Goal: Task Accomplishment & Management: Manage account settings

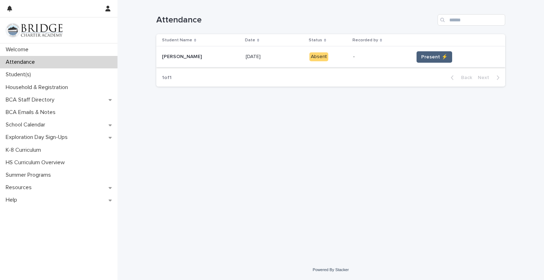
click at [427, 56] on span "Present ⚡" at bounding box center [434, 56] width 26 height 7
click at [427, 58] on span "Present ⚡" at bounding box center [434, 56] width 26 height 7
click at [429, 59] on span "Present ⚡" at bounding box center [434, 56] width 26 height 7
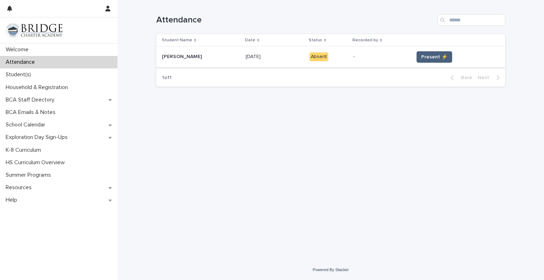
click at [430, 58] on span "Present ⚡" at bounding box center [434, 56] width 26 height 7
click at [429, 56] on span "Present ⚡" at bounding box center [434, 56] width 26 height 7
drag, startPoint x: 429, startPoint y: 56, endPoint x: 331, endPoint y: 51, distance: 98.1
click at [331, 51] on tr "[PERSON_NAME] [PERSON_NAME] [DATE] [DATE] Absent - Present ⚡" at bounding box center [330, 57] width 349 height 21
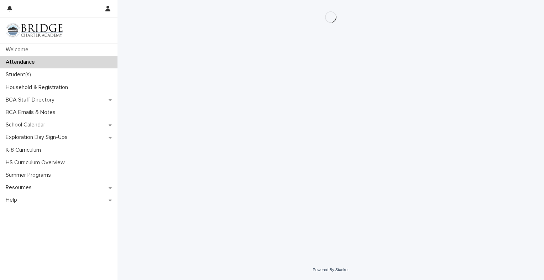
click at [331, 51] on div "Loading... Saving… Loading... Saving…" at bounding box center [331, 121] width 356 height 242
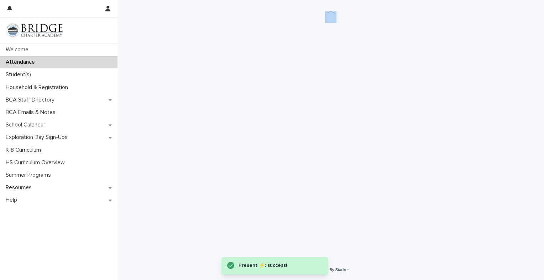
drag, startPoint x: 331, startPoint y: 51, endPoint x: 328, endPoint y: 101, distance: 50.7
click at [328, 101] on div "Loading... Saving… Loading... Saving…" at bounding box center [331, 121] width 356 height 242
click at [353, 77] on div "Loading... Saving… Loading... Saving…" at bounding box center [331, 121] width 356 height 242
